Goal: Navigation & Orientation: Find specific page/section

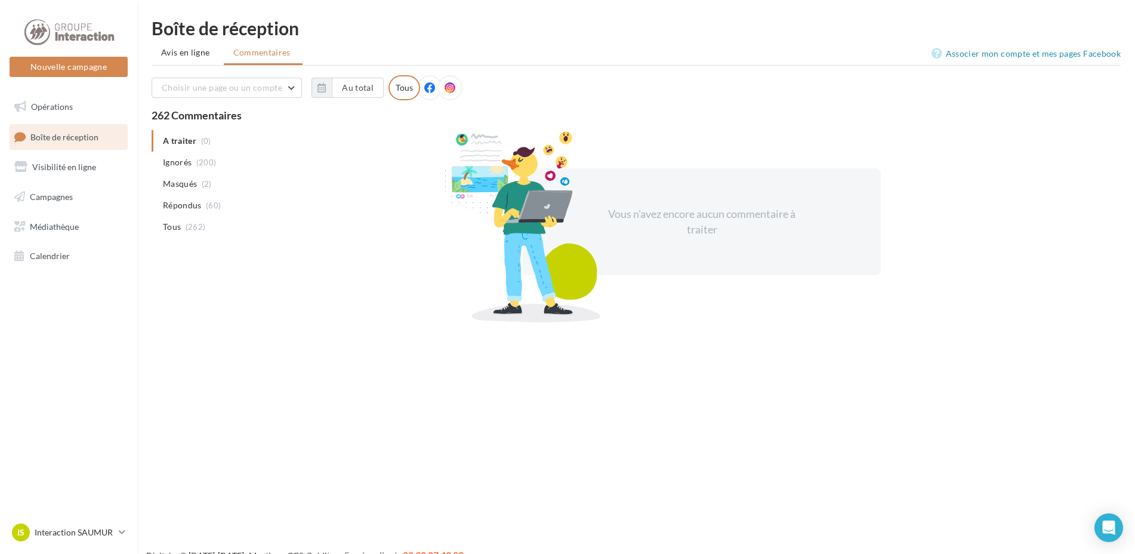
drag, startPoint x: 156, startPoint y: 45, endPoint x: 256, endPoint y: 57, distance: 100.5
click at [158, 44] on li "Avis en ligne" at bounding box center [187, 52] width 70 height 21
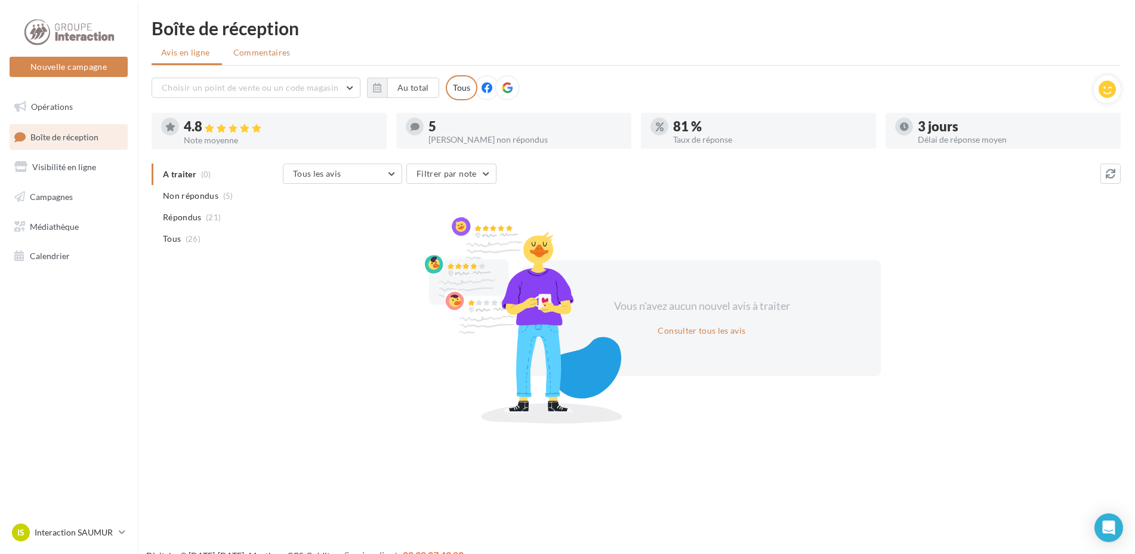
click at [259, 57] on span "Commentaires" at bounding box center [261, 53] width 57 height 12
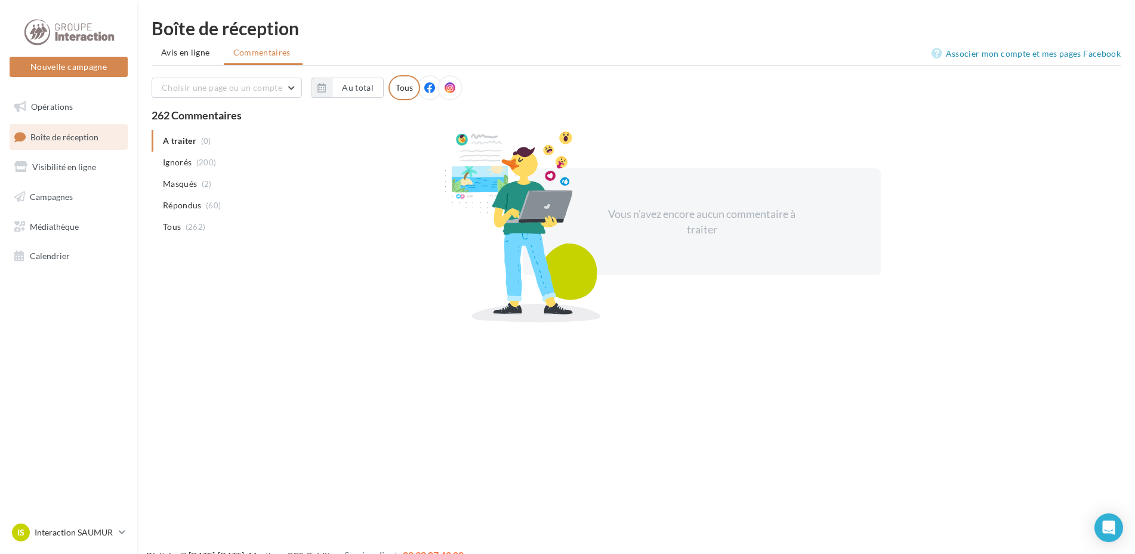
click at [158, 56] on li "Avis en ligne" at bounding box center [187, 52] width 70 height 21
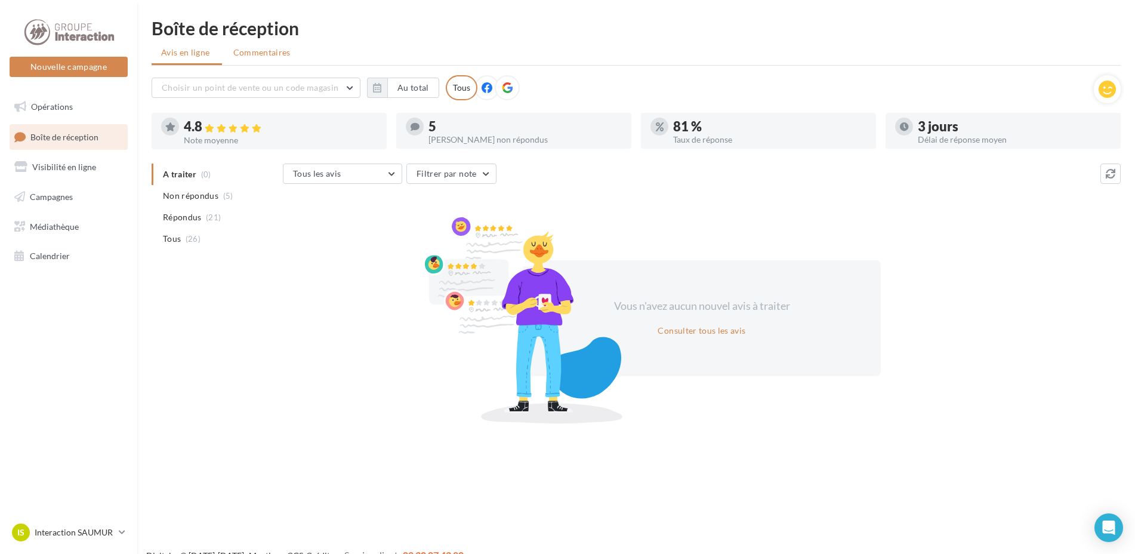
click at [275, 51] on span "Commentaires" at bounding box center [261, 53] width 57 height 12
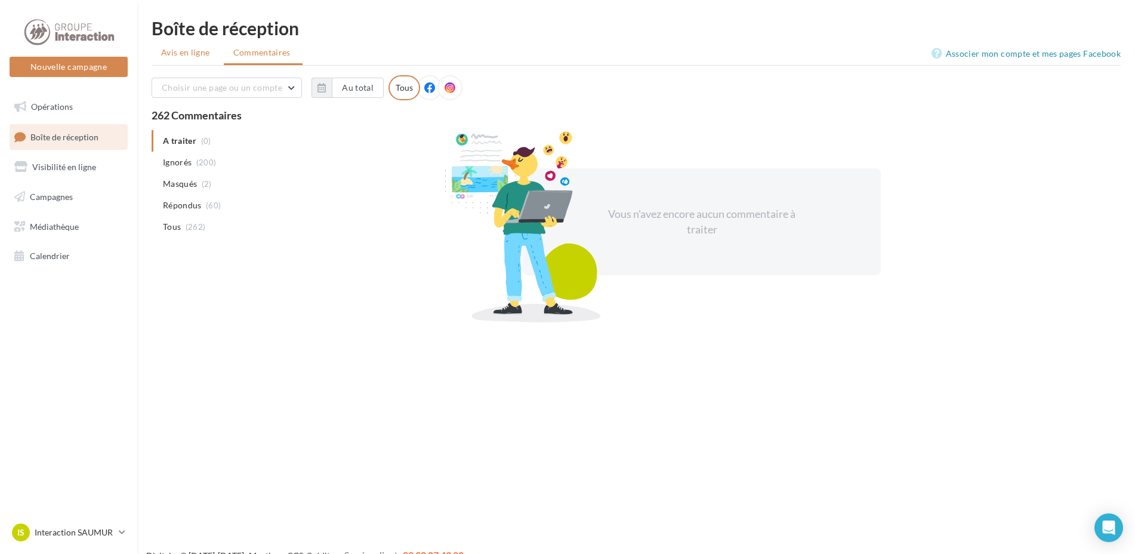
click at [183, 54] on span "Avis en ligne" at bounding box center [185, 53] width 49 height 12
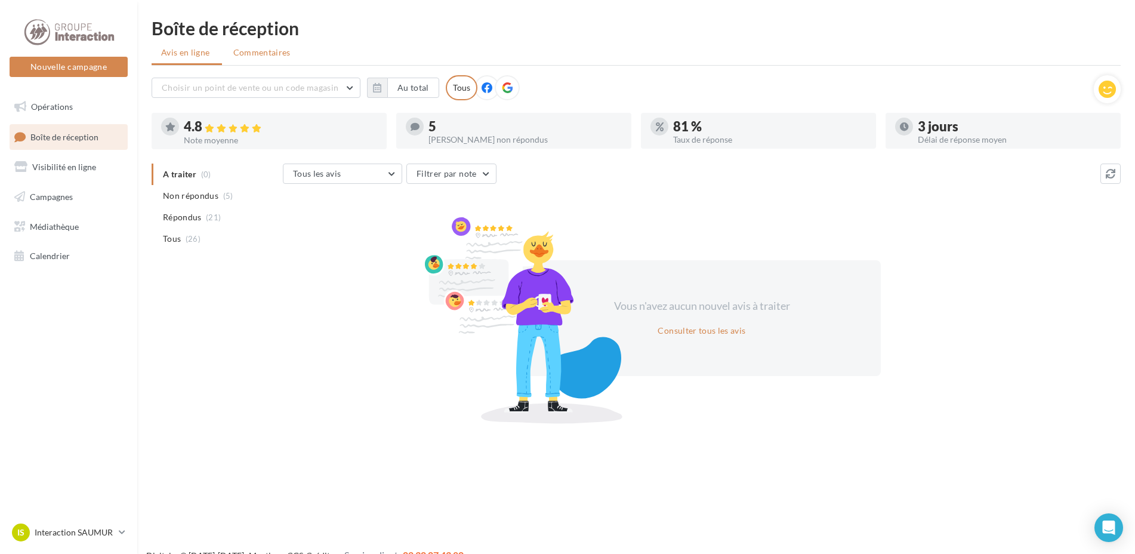
click at [271, 45] on li "Commentaires" at bounding box center [263, 52] width 79 height 21
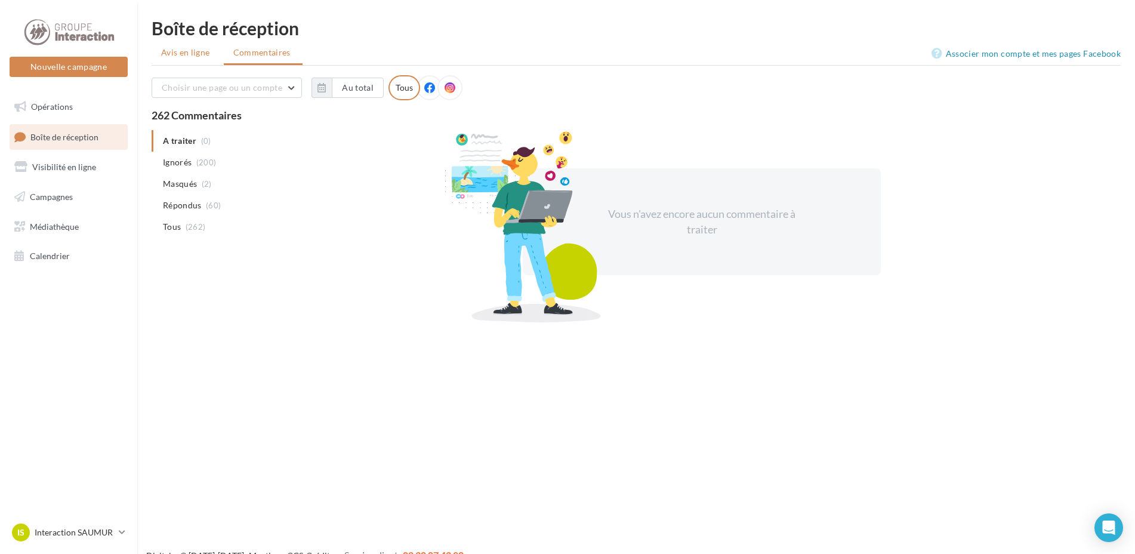
click at [164, 58] on li "Avis en ligne" at bounding box center [187, 52] width 70 height 21
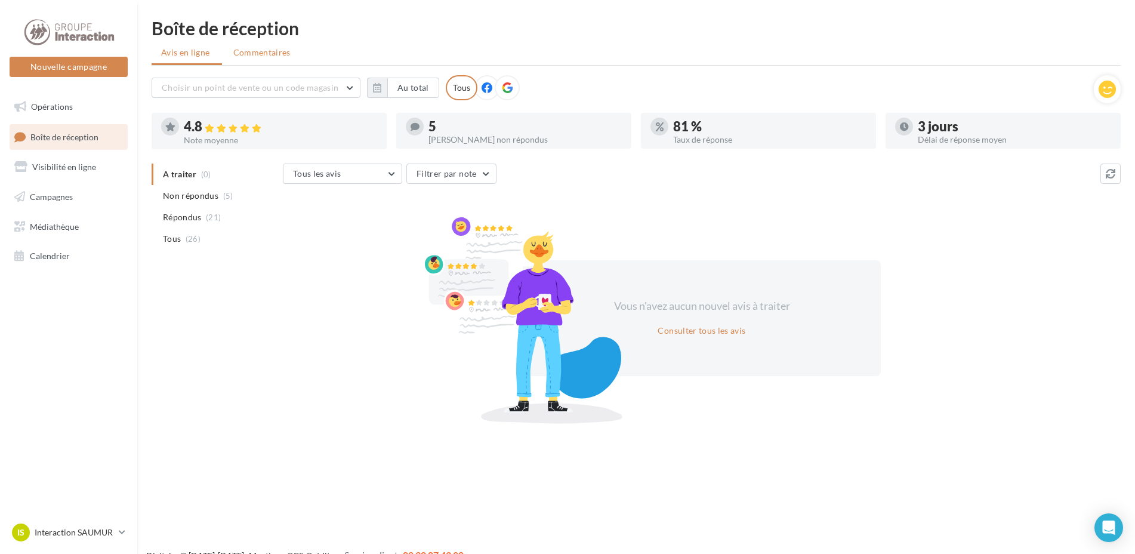
click at [243, 54] on span "Commentaires" at bounding box center [261, 53] width 57 height 12
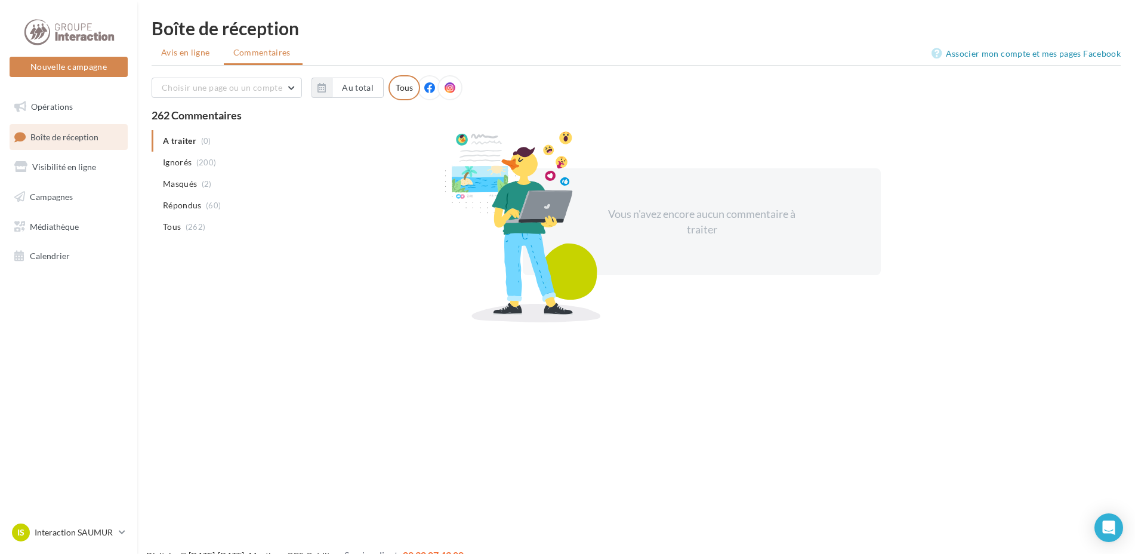
click at [184, 51] on span "Avis en ligne" at bounding box center [185, 53] width 49 height 12
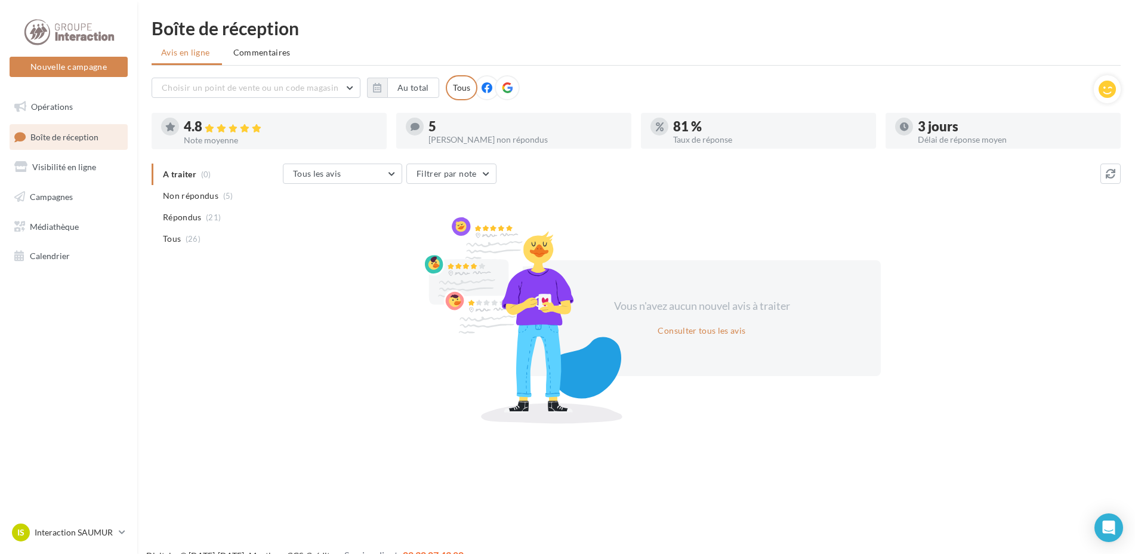
click at [244, 64] on ul "Avis en ligne Commentaires" at bounding box center [636, 54] width 969 height 24
click at [258, 48] on span "Commentaires" at bounding box center [261, 53] width 57 height 12
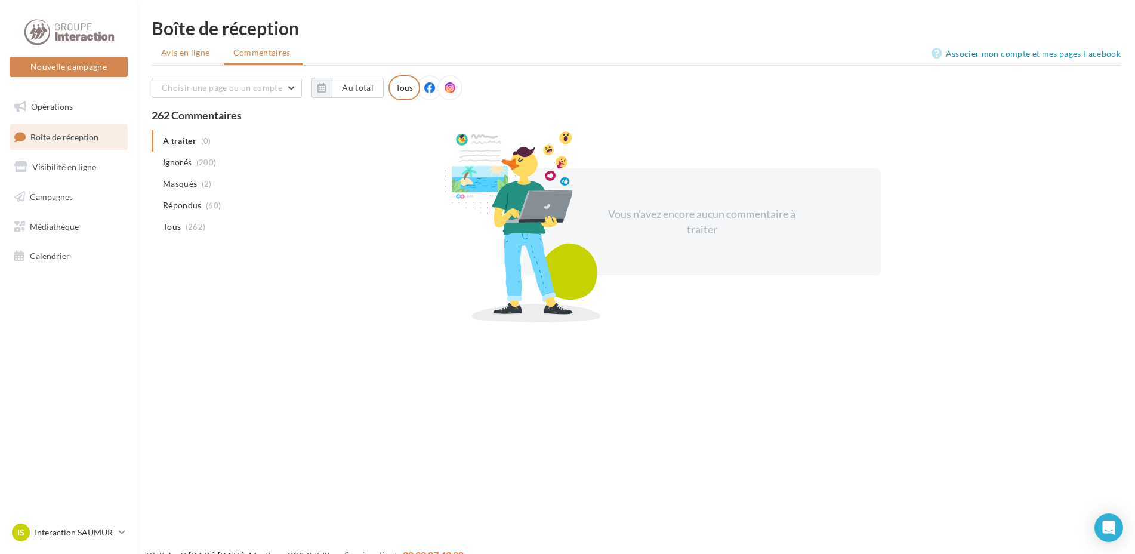
click at [175, 51] on span "Avis en ligne" at bounding box center [185, 53] width 49 height 12
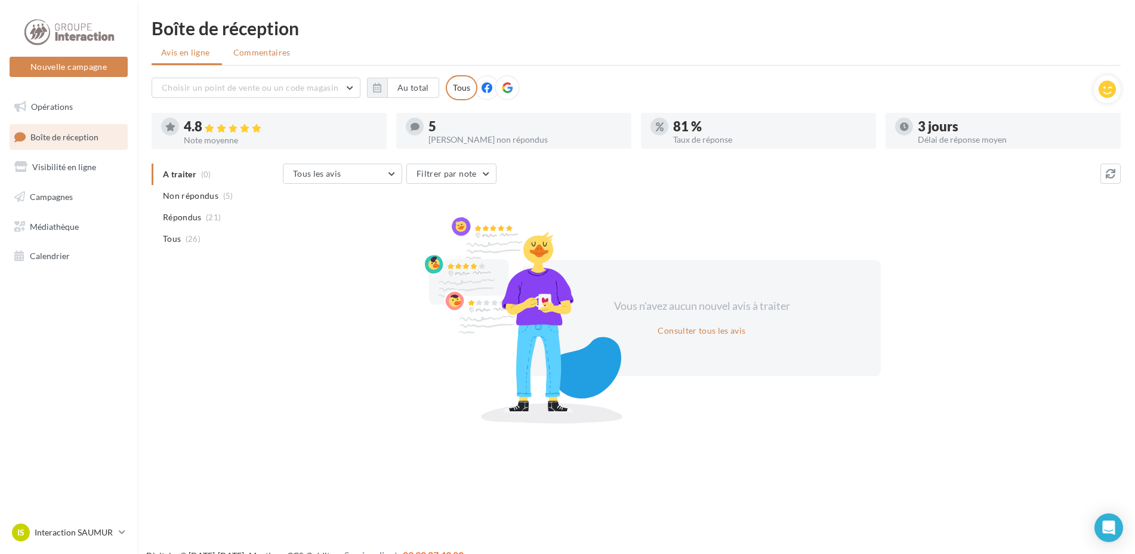
click at [294, 54] on li "Commentaires" at bounding box center [263, 52] width 79 height 21
